Goal: Task Accomplishment & Management: Use online tool/utility

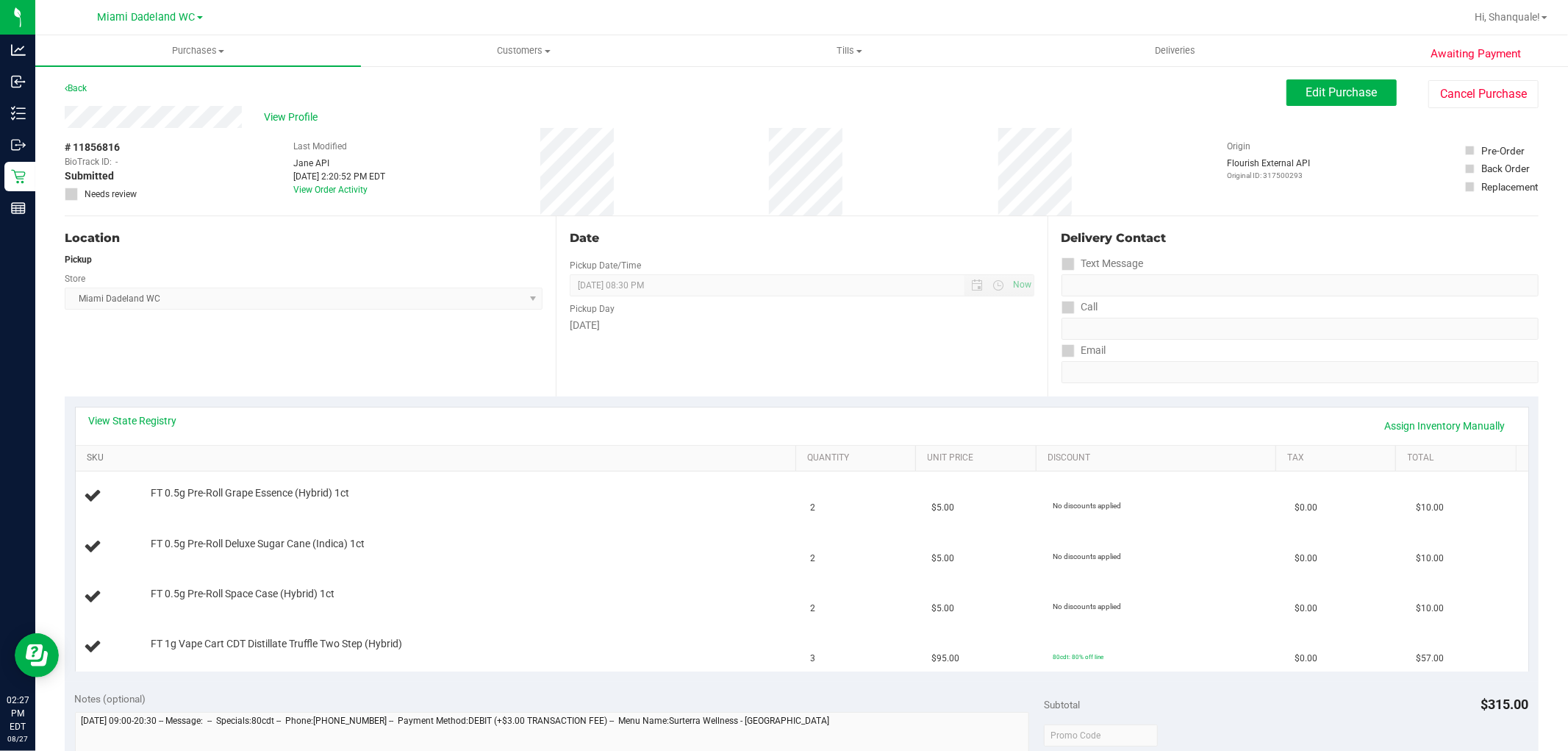
click at [533, 462] on link "SKU" at bounding box center [439, 459] width 704 height 12
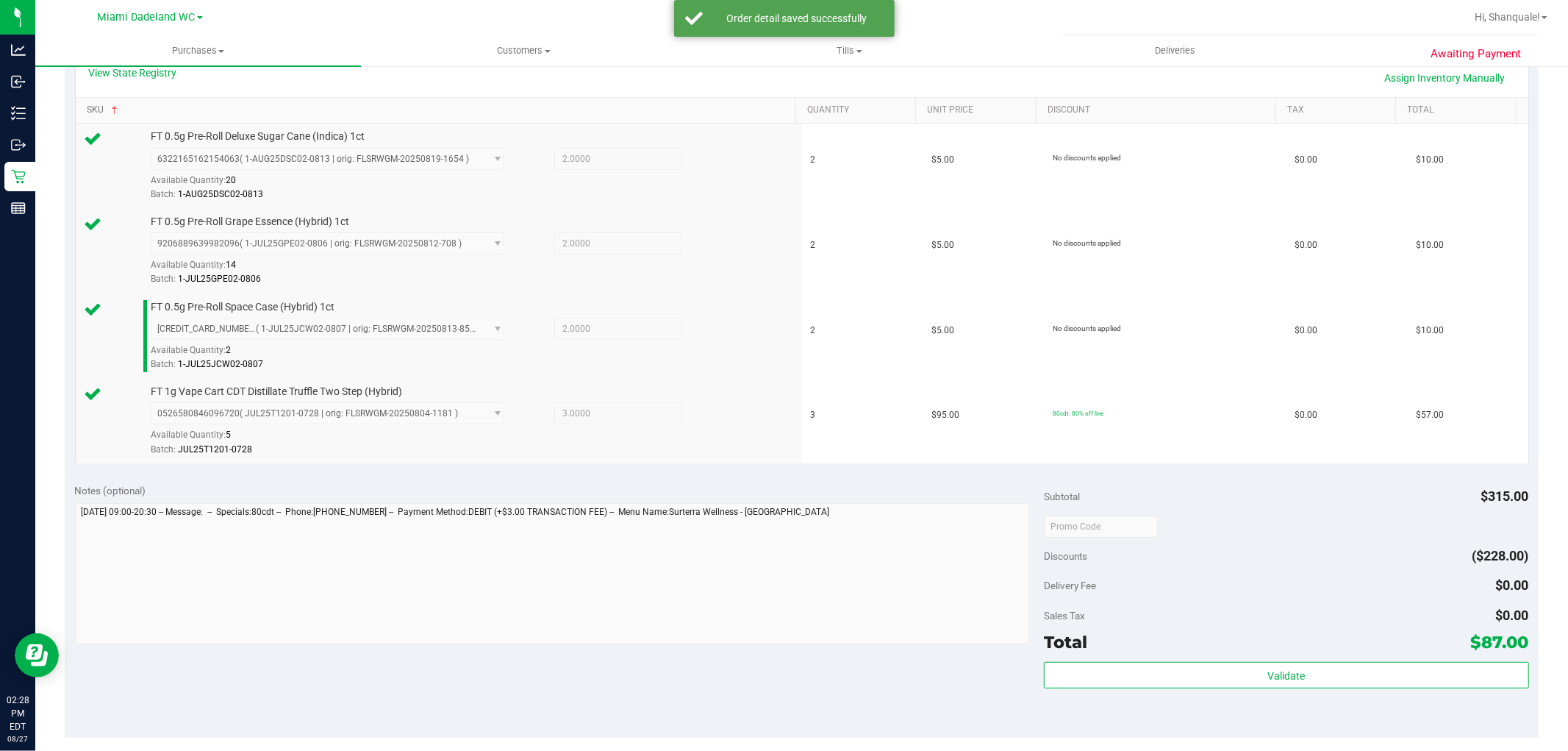
scroll to position [709, 0]
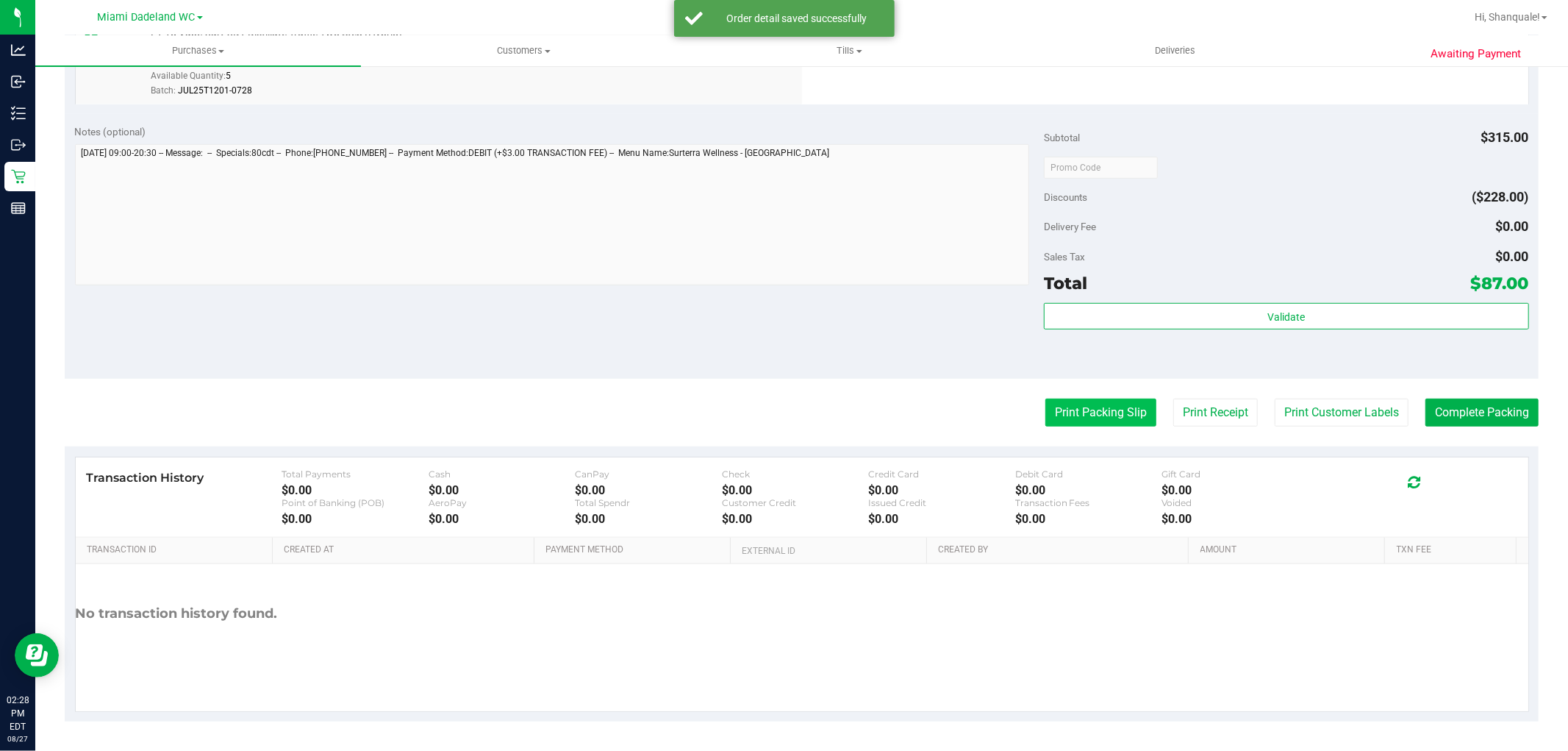
click at [1097, 408] on button "Print Packing Slip" at bounding box center [1101, 413] width 111 height 28
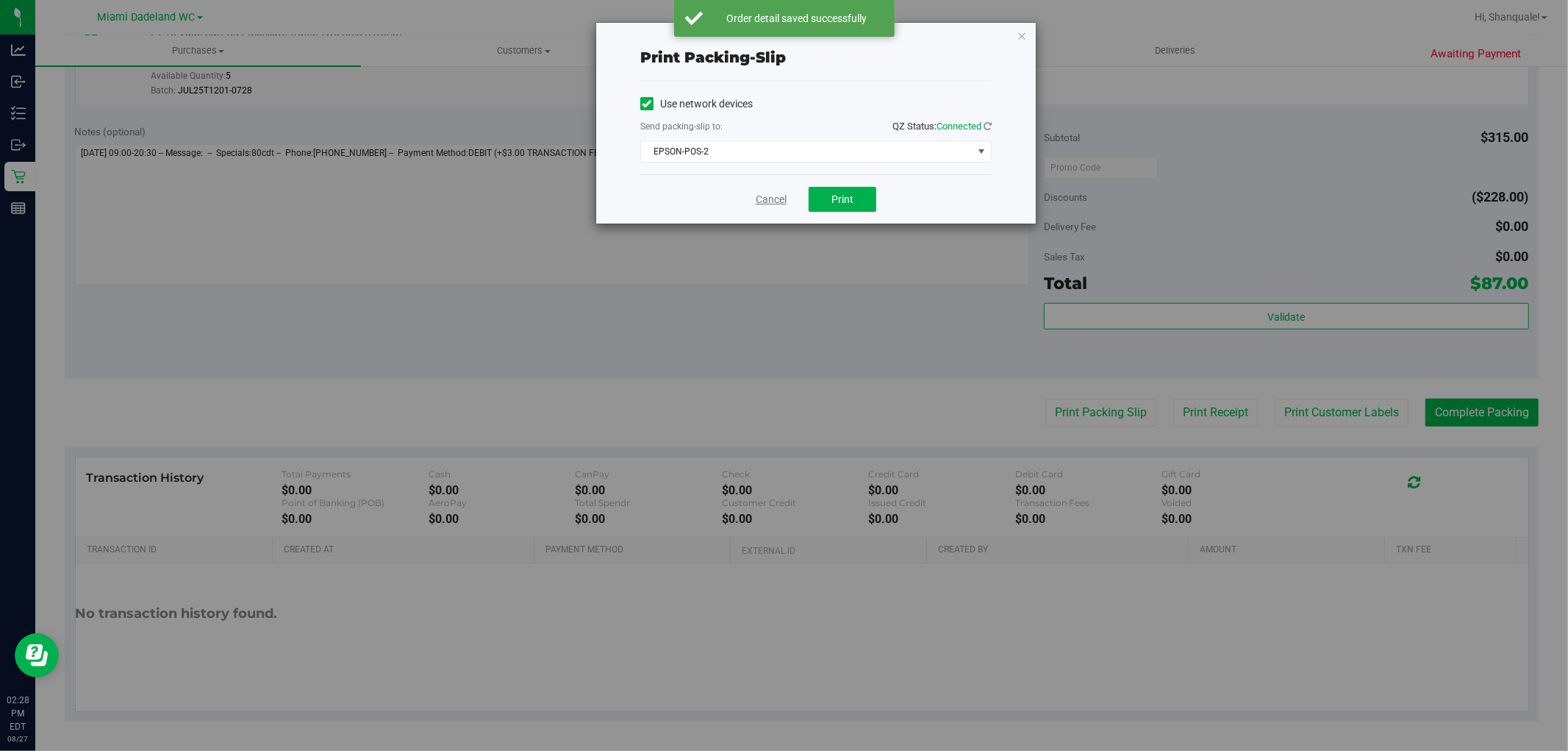
click at [784, 205] on link "Cancel" at bounding box center [771, 199] width 31 height 16
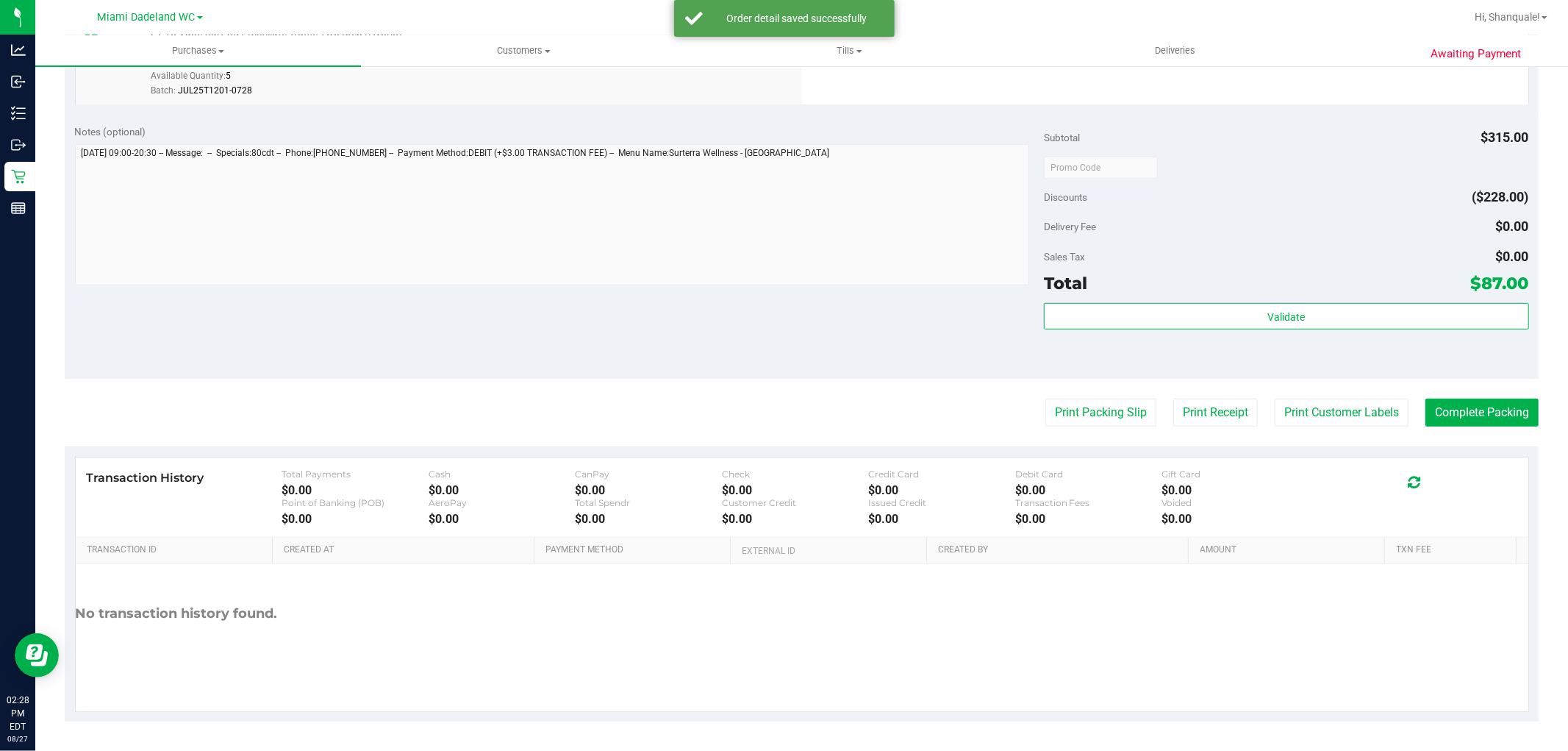
click at [1148, 346] on div "Validate" at bounding box center [1285, 336] width 485 height 66
click at [1155, 283] on div "Total $87.00" at bounding box center [1285, 283] width 485 height 27
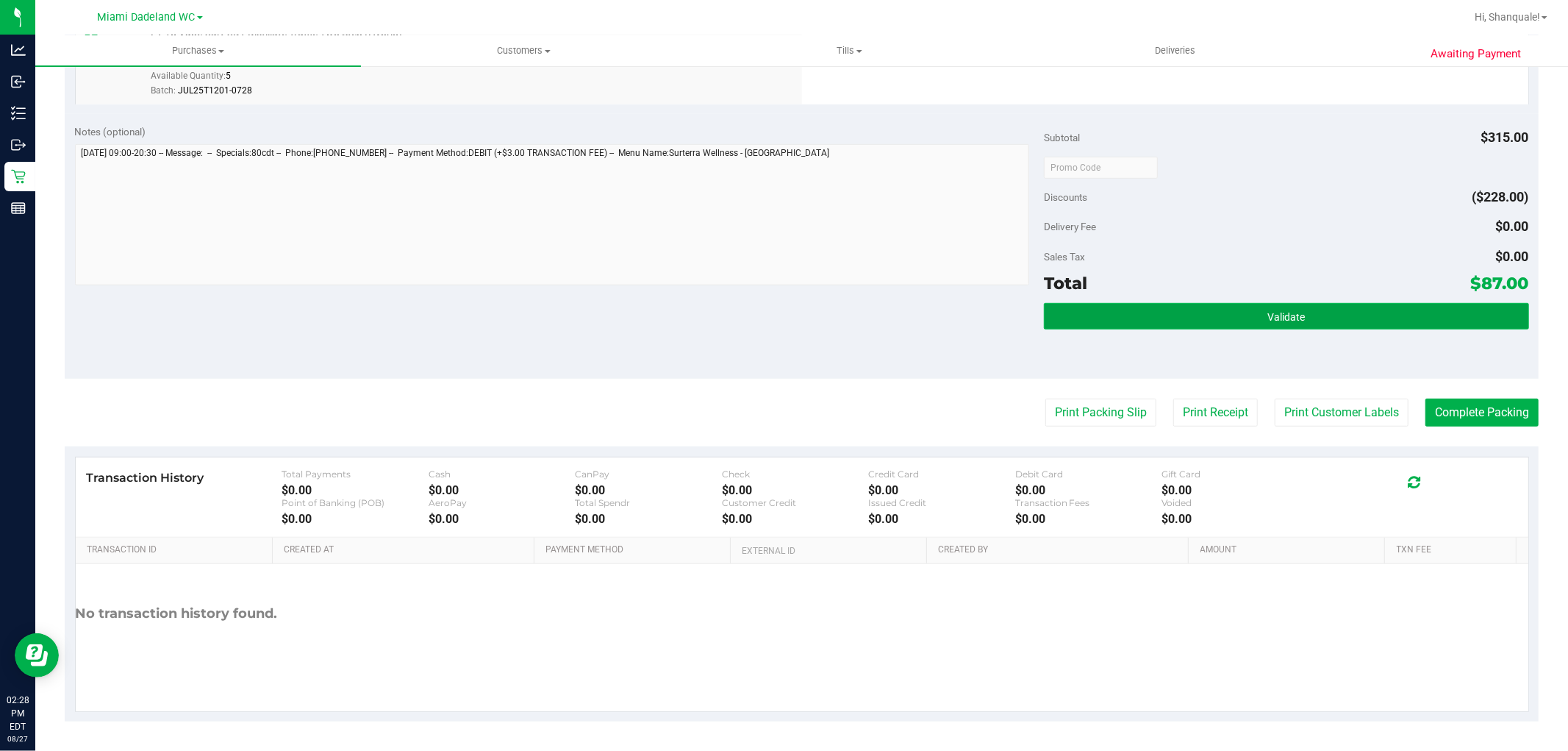
click at [1163, 312] on button "Validate" at bounding box center [1285, 316] width 485 height 27
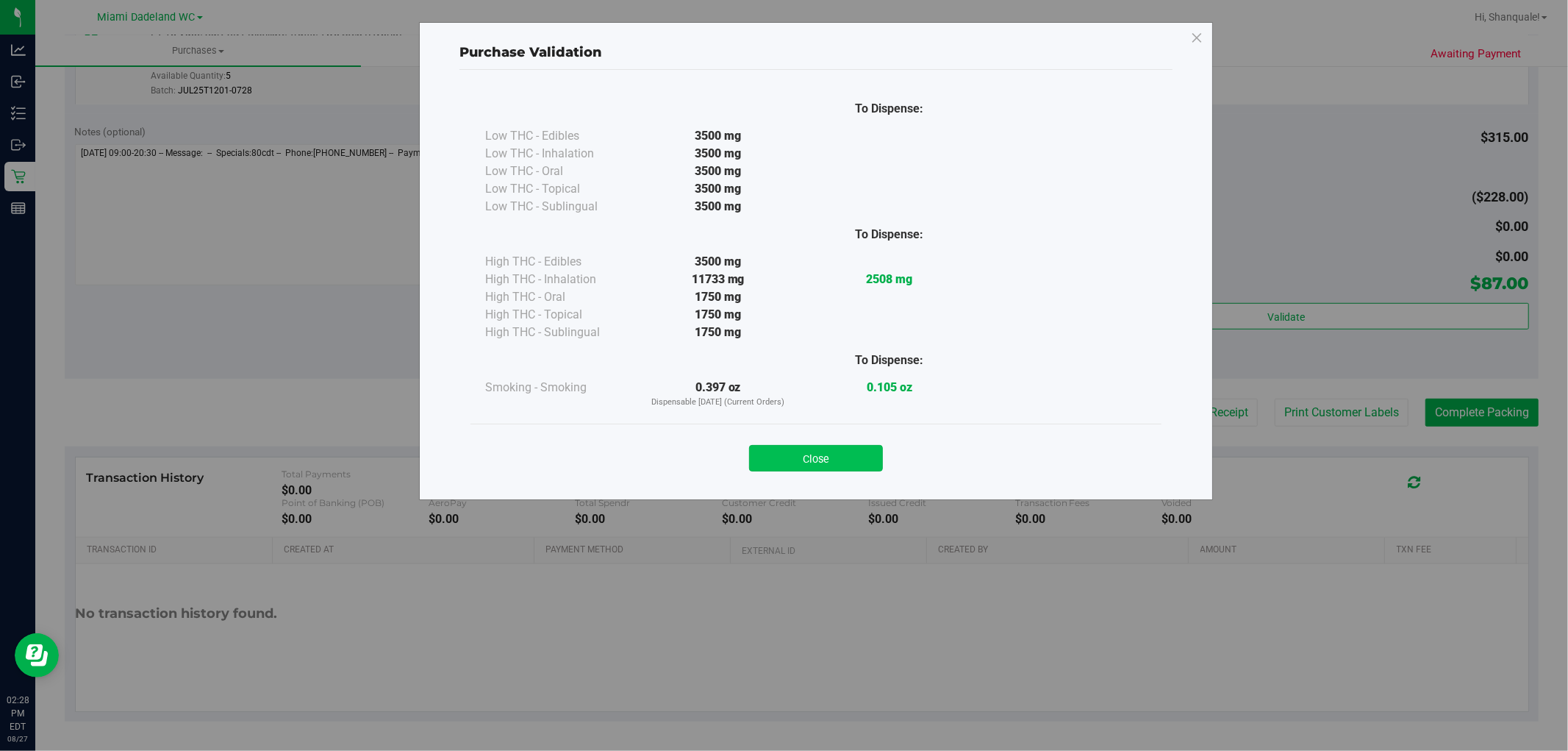
click at [816, 460] on button "Close" at bounding box center [816, 458] width 133 height 27
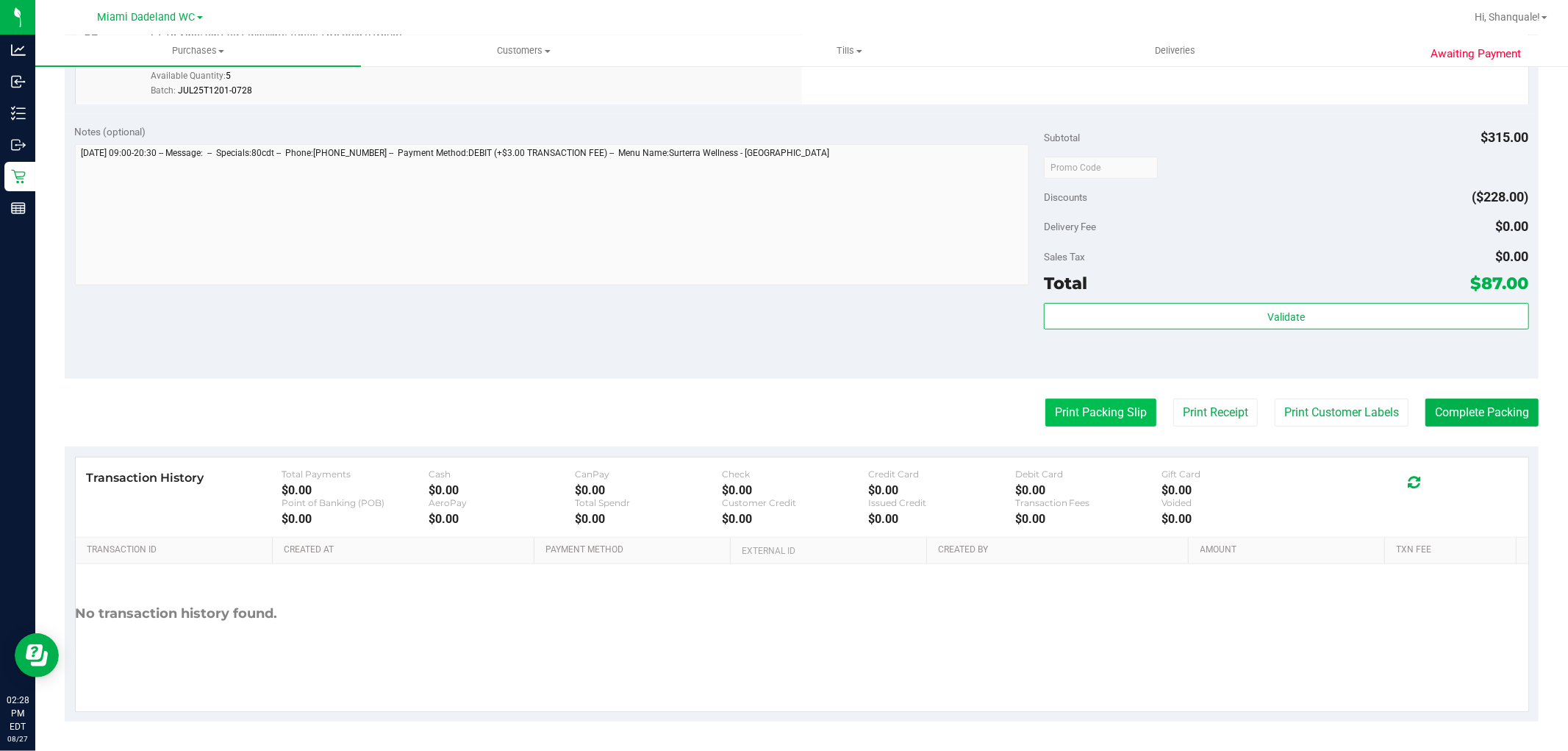
click at [1045, 402] on button "Print Packing Slip" at bounding box center [1101, 413] width 111 height 28
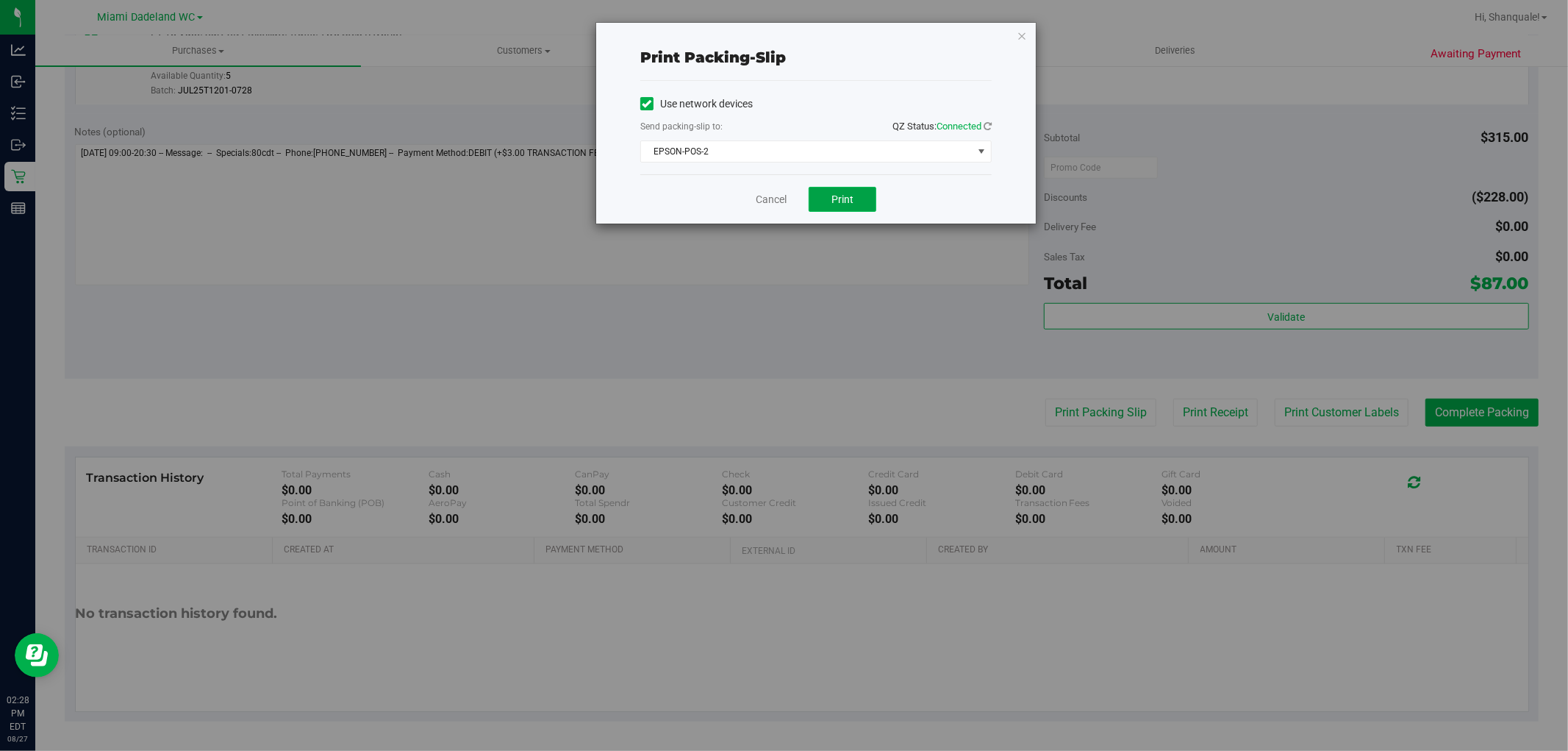
click at [875, 193] on button "Print" at bounding box center [843, 199] width 68 height 25
click at [760, 199] on link "Cancel" at bounding box center [771, 199] width 31 height 16
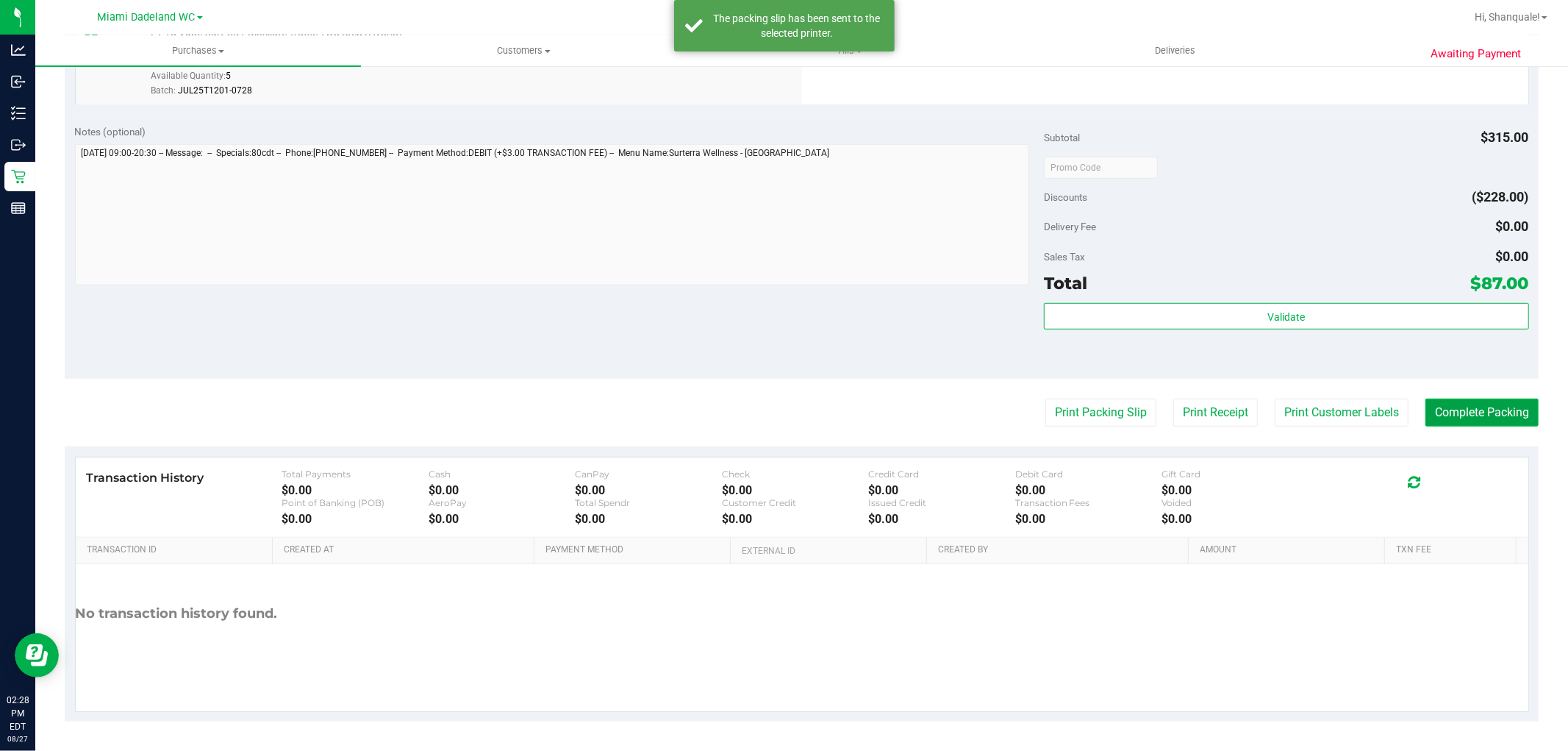
click at [1482, 418] on button "Complete Packing" at bounding box center [1481, 413] width 114 height 28
